Goal: Transaction & Acquisition: Purchase product/service

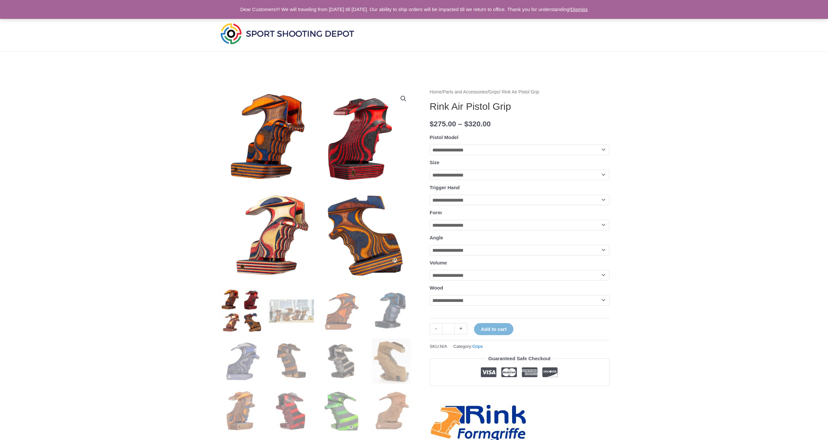
click at [407, 95] on link "View full-screen image gallery" at bounding box center [404, 99] width 12 height 12
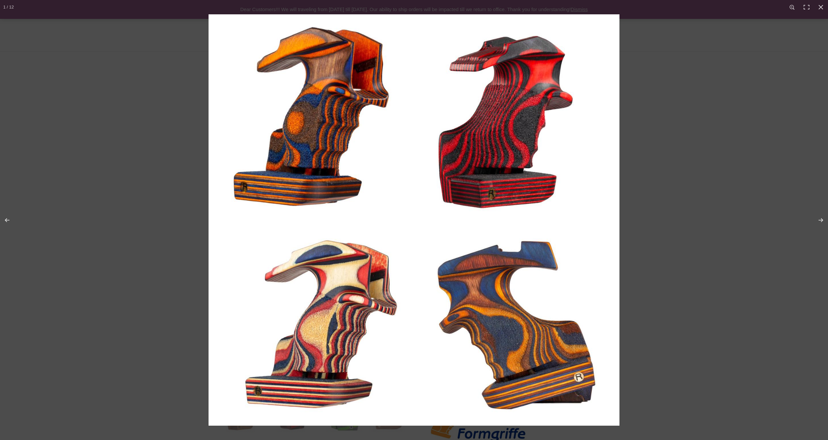
click at [407, 95] on img "Full screen image" at bounding box center [414, 219] width 411 height 411
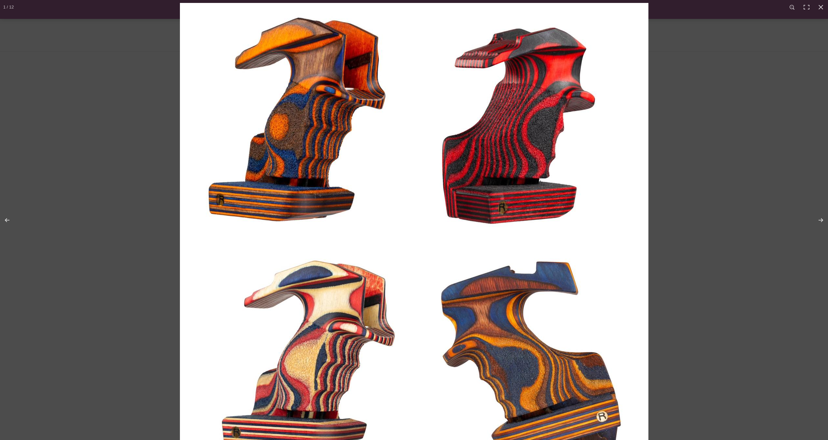
click at [414, 91] on img "Full screen image" at bounding box center [414, 237] width 469 height 469
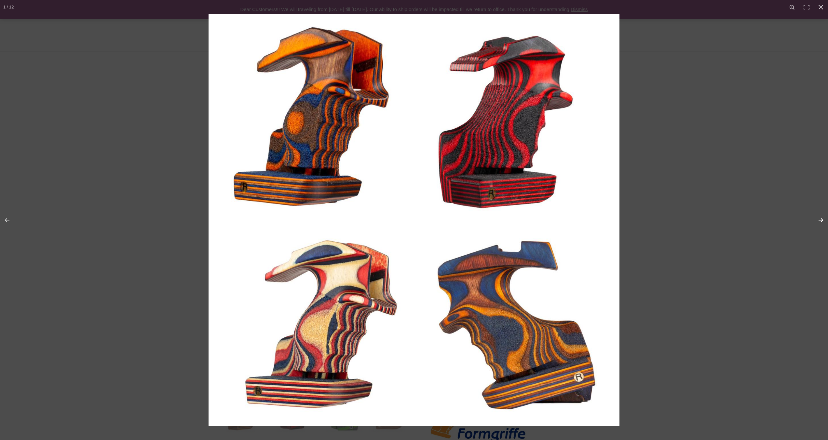
click at [819, 219] on button "Next (arrow right)" at bounding box center [817, 220] width 23 height 33
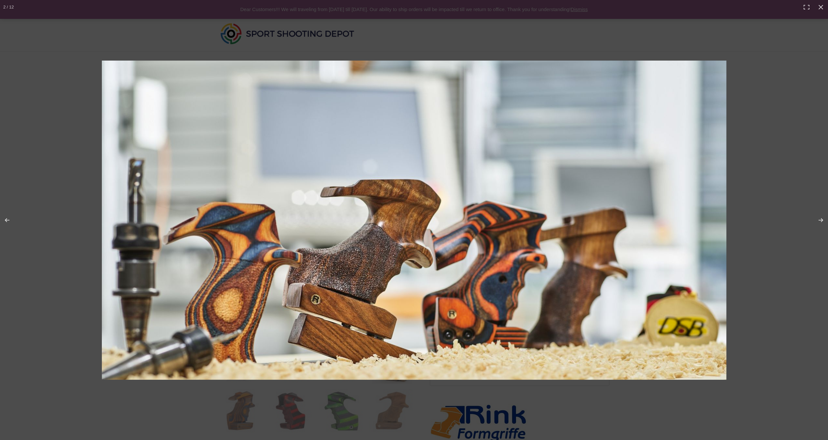
click at [384, 204] on img "Full screen image" at bounding box center [414, 220] width 625 height 319
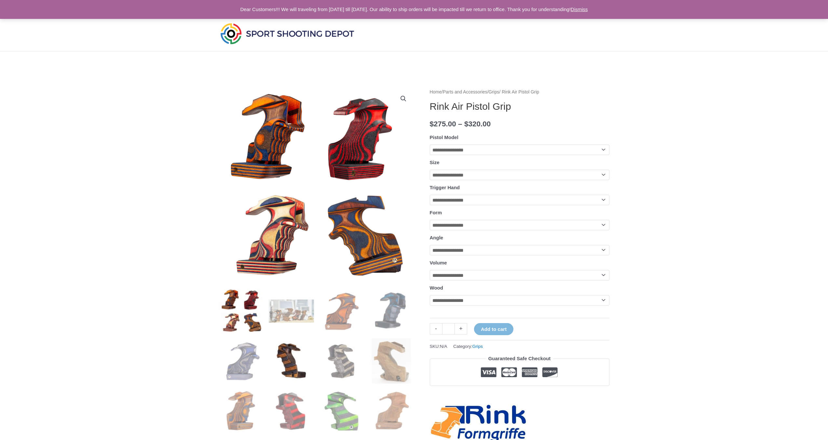
click at [294, 352] on img at bounding box center [291, 360] width 45 height 45
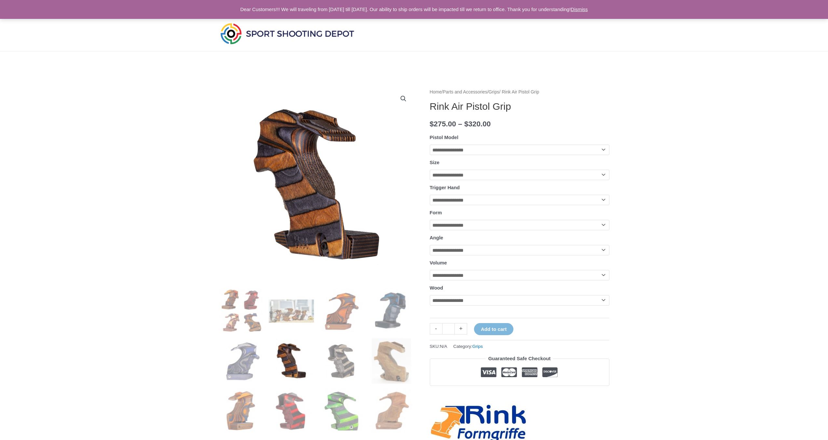
click at [406, 99] on link "View full-screen image gallery" at bounding box center [404, 99] width 12 height 12
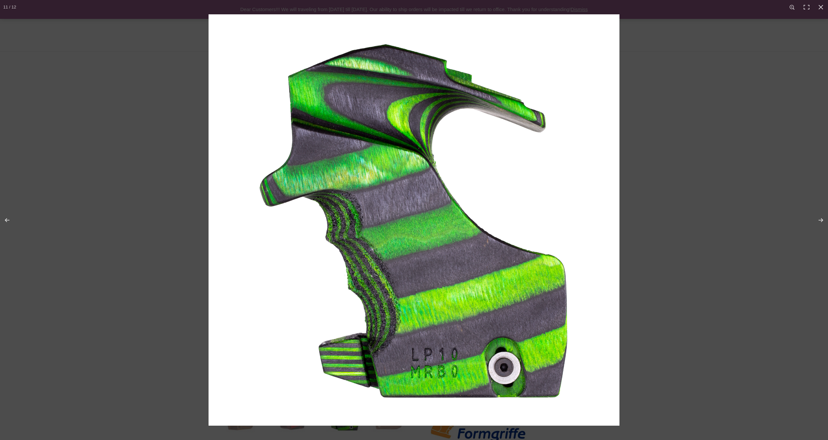
click at [374, 240] on img "Full screen image" at bounding box center [414, 219] width 411 height 411
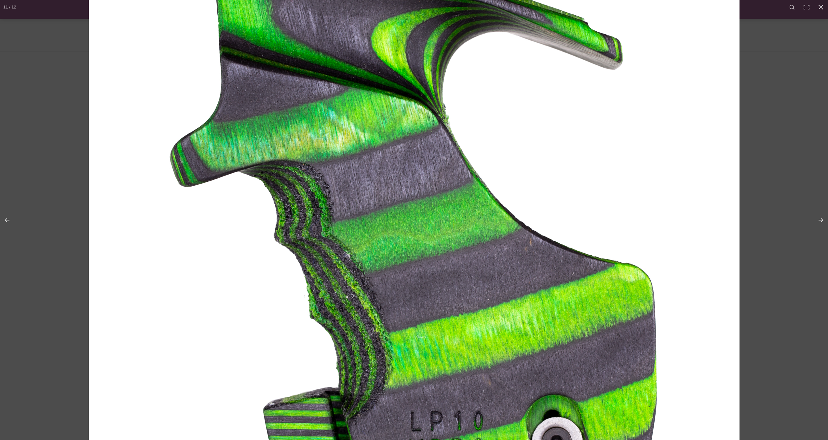
click at [374, 240] on img "Full screen image" at bounding box center [414, 208] width 651 height 651
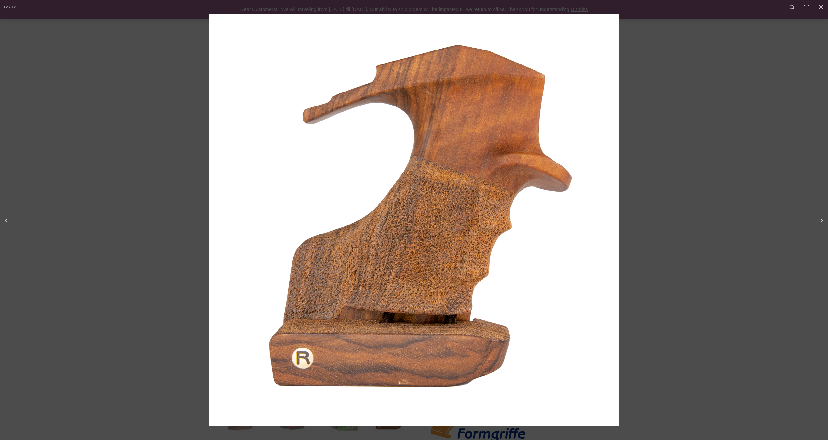
click at [403, 224] on img "Full screen image" at bounding box center [414, 219] width 411 height 411
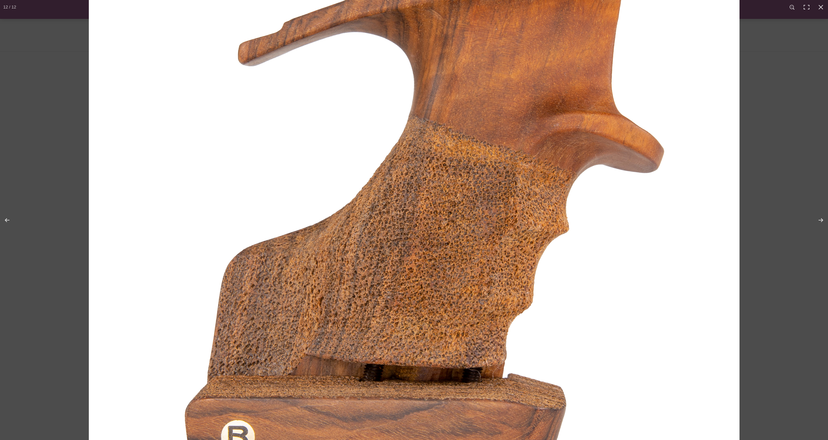
click at [462, 211] on img "Full screen image" at bounding box center [414, 217] width 651 height 651
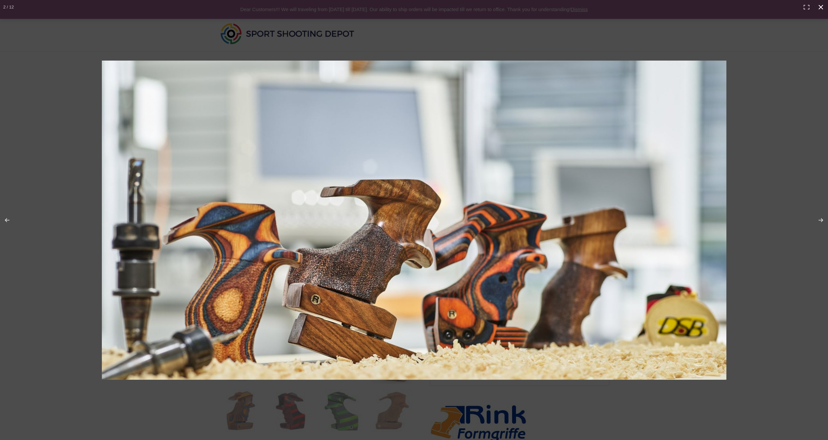
click at [774, 100] on div "Full screen image" at bounding box center [414, 220] width 828 height 440
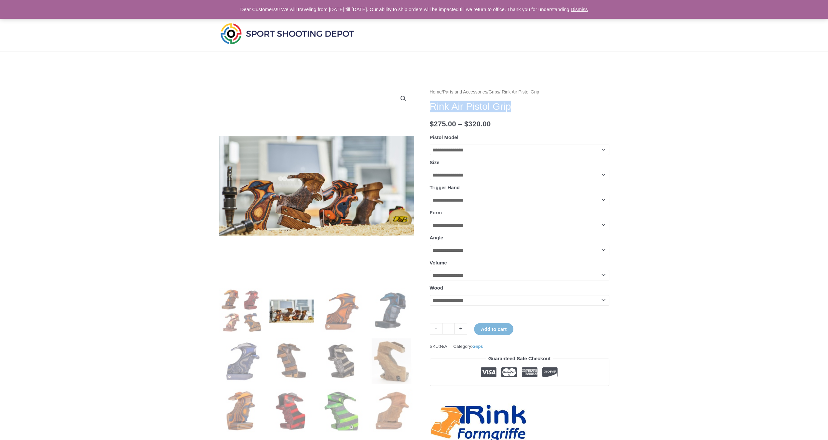
drag, startPoint x: 430, startPoint y: 104, endPoint x: 528, endPoint y: 104, distance: 98.6
click at [528, 104] on h1 "Rink Air Pistol Grip" at bounding box center [520, 107] width 180 height 12
copy h1 "Rink Air Pistol Grip"
